Goal: Navigation & Orientation: Find specific page/section

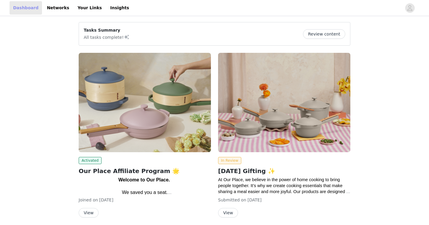
click at [30, 10] on link "Dashboard" at bounding box center [26, 7] width 32 height 13
click at [26, 6] on link "Dashboard" at bounding box center [26, 7] width 32 height 13
